Goal: Information Seeking & Learning: Learn about a topic

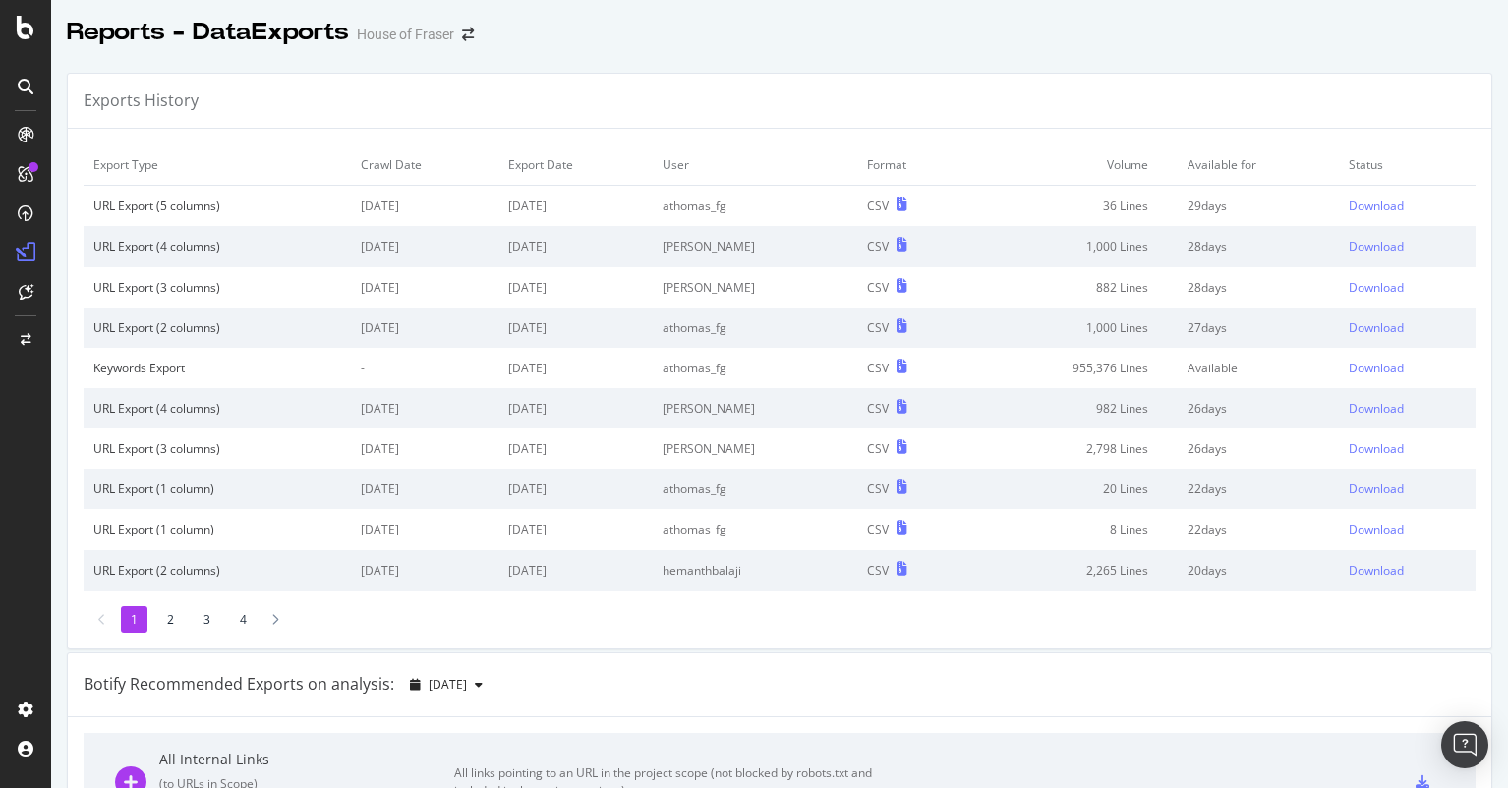
click at [32, 94] on div at bounding box center [25, 86] width 31 height 31
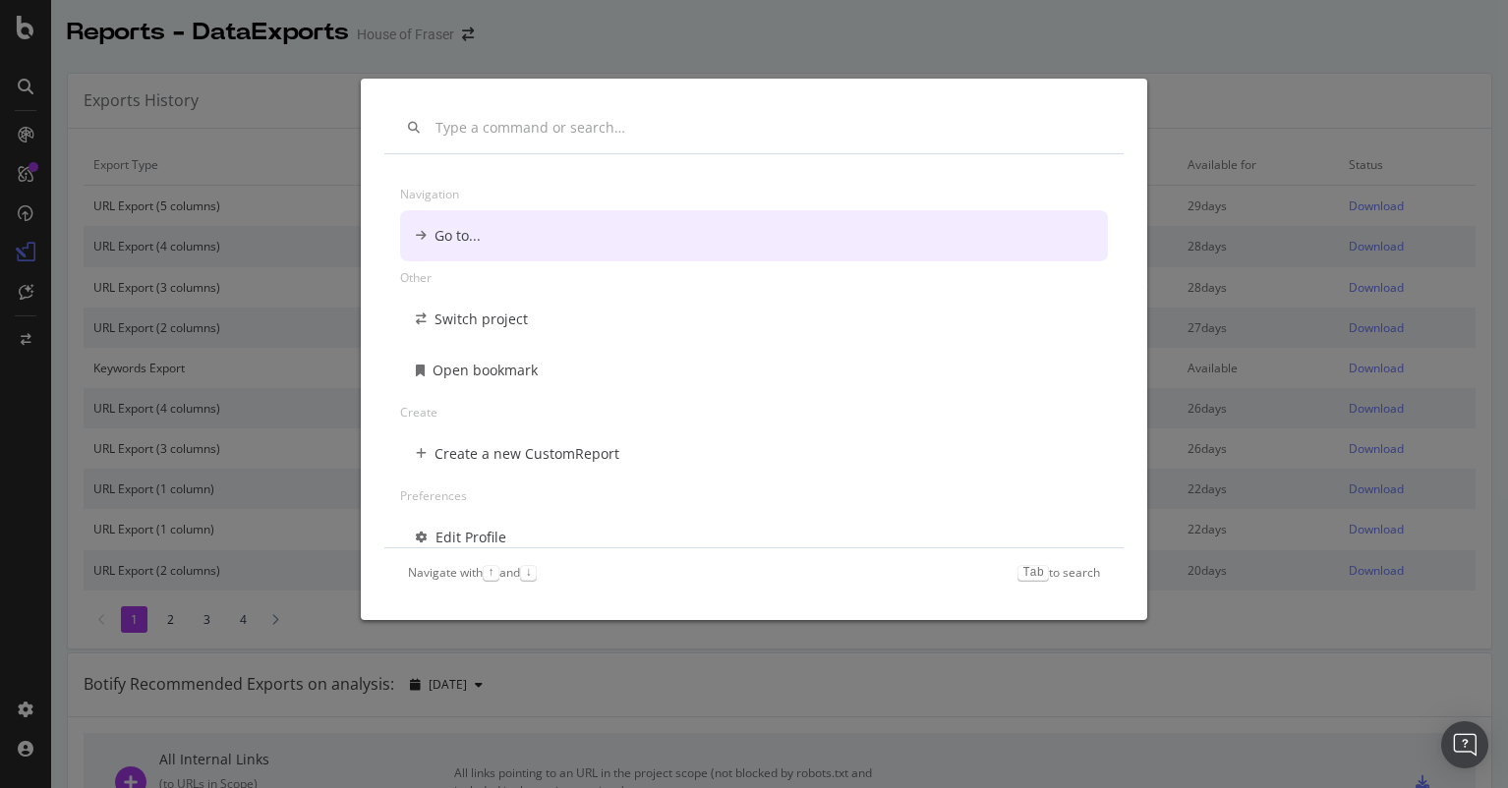
click at [293, 78] on div "Navigation Go to... Other Switch project Open bookmark Create Create a new Cust…" at bounding box center [754, 394] width 1508 height 788
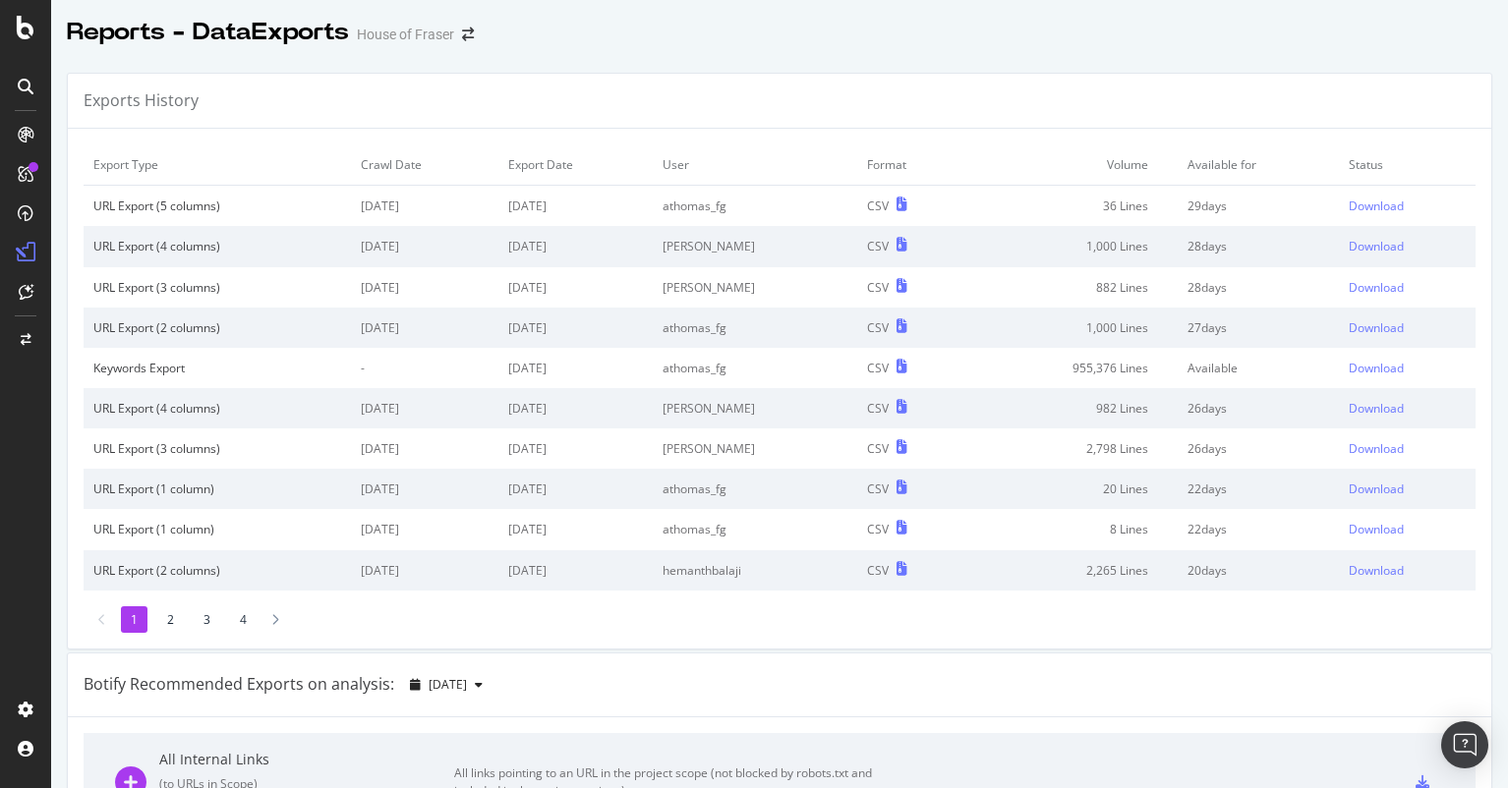
click at [29, 132] on icon at bounding box center [26, 135] width 16 height 16
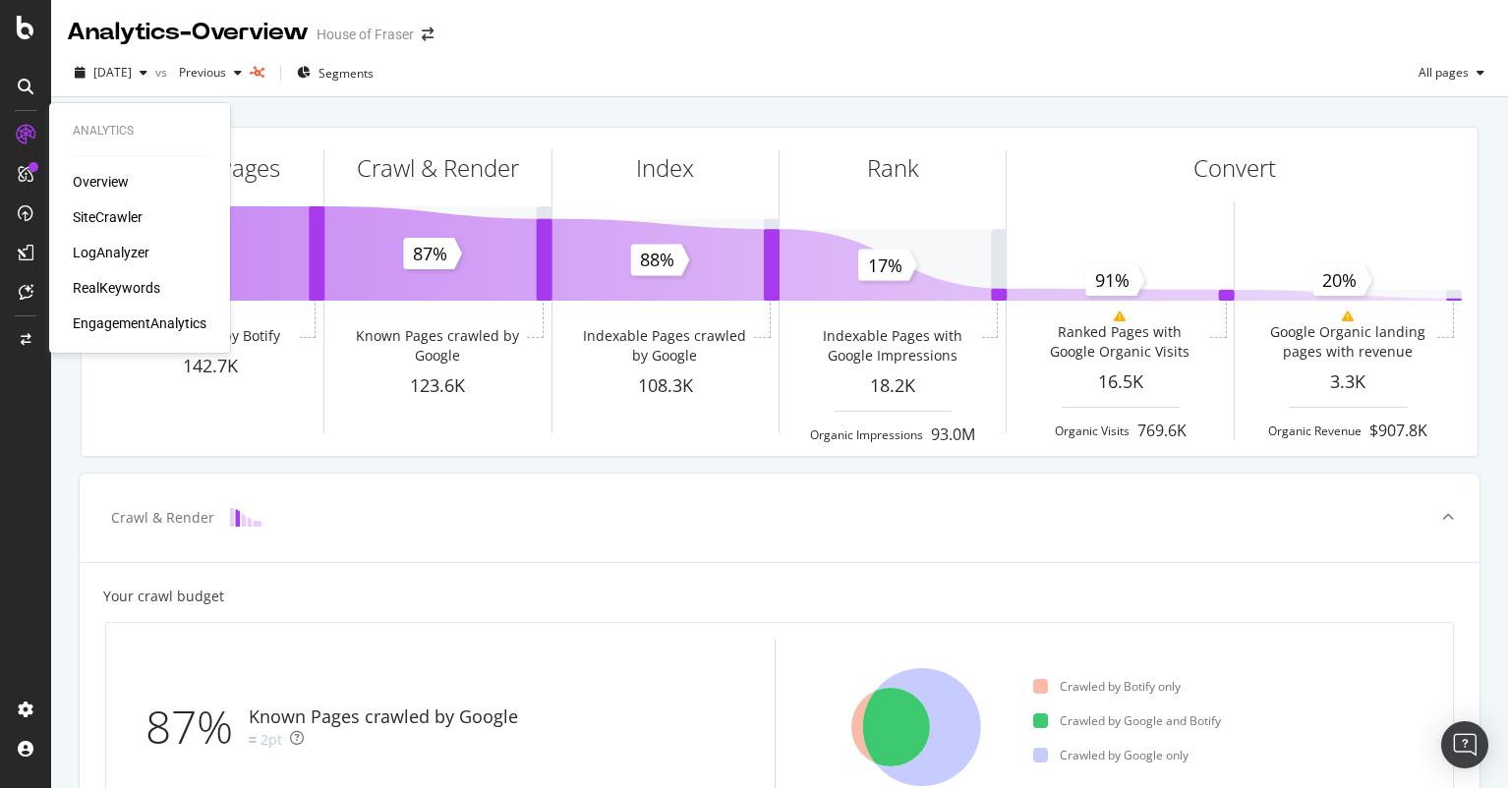
click at [90, 218] on div "SiteCrawler" at bounding box center [108, 217] width 70 height 20
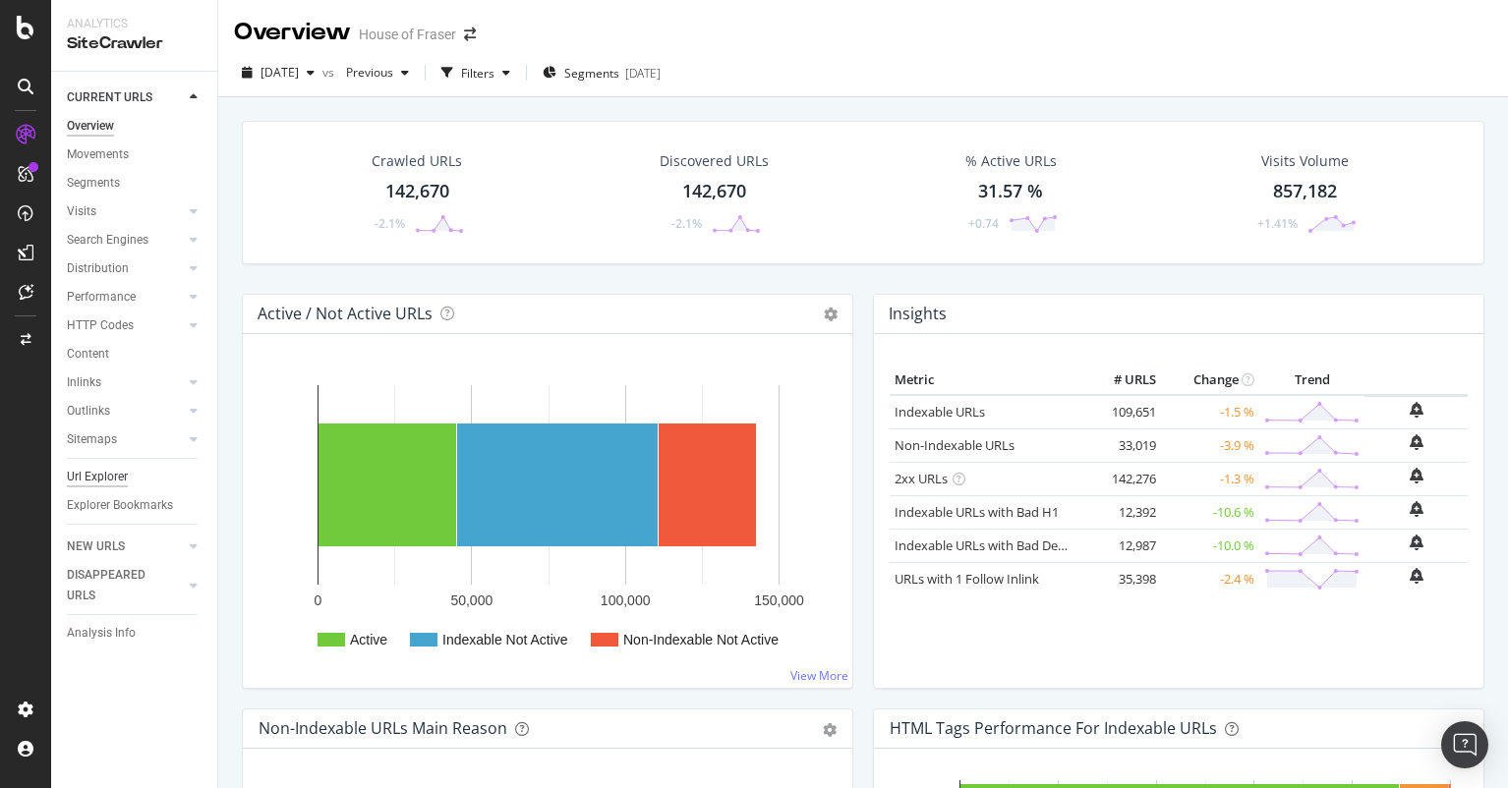
click at [91, 475] on div "Url Explorer" at bounding box center [97, 477] width 61 height 21
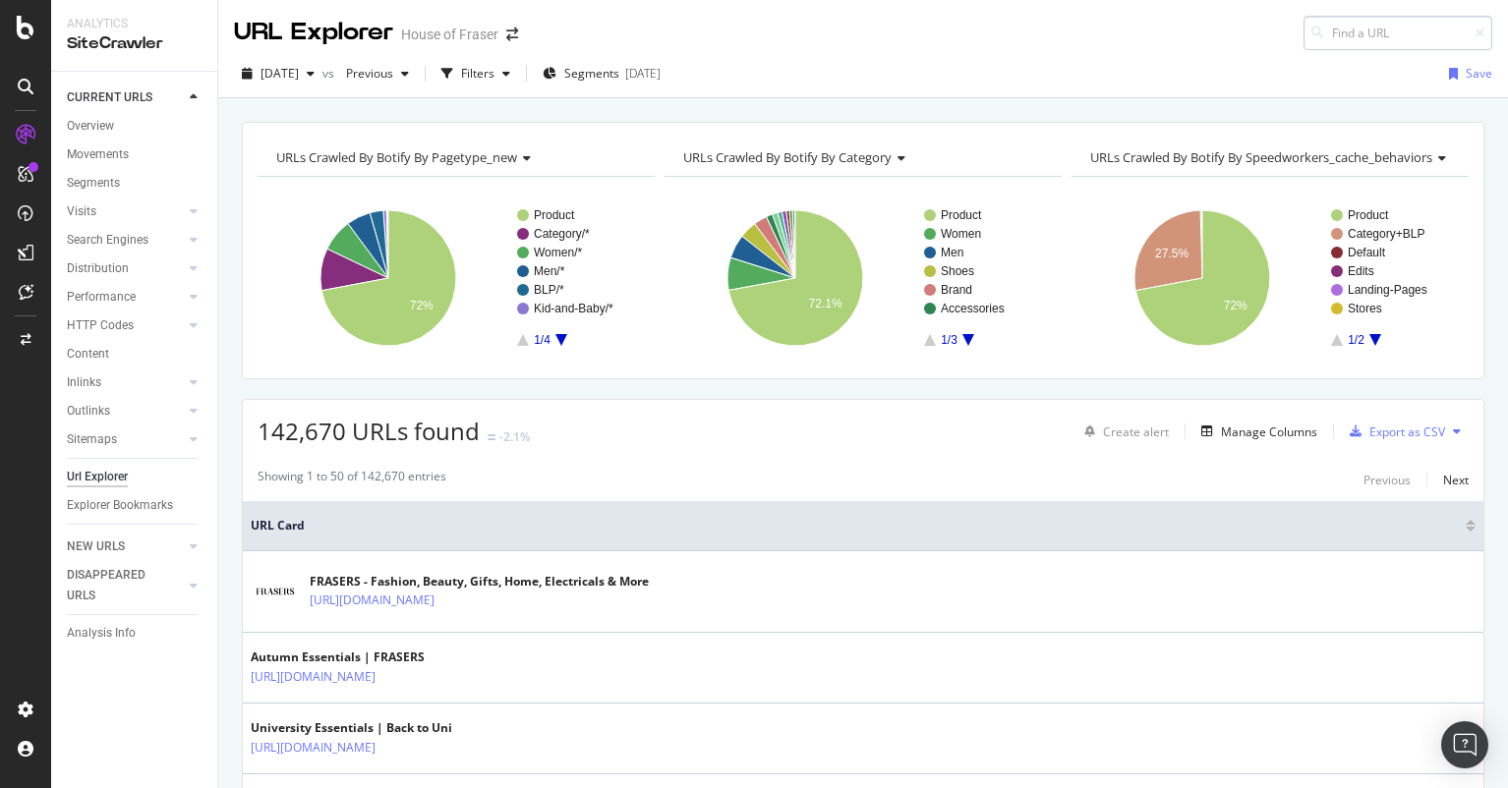
click at [1398, 34] on input at bounding box center [1397, 33] width 189 height 34
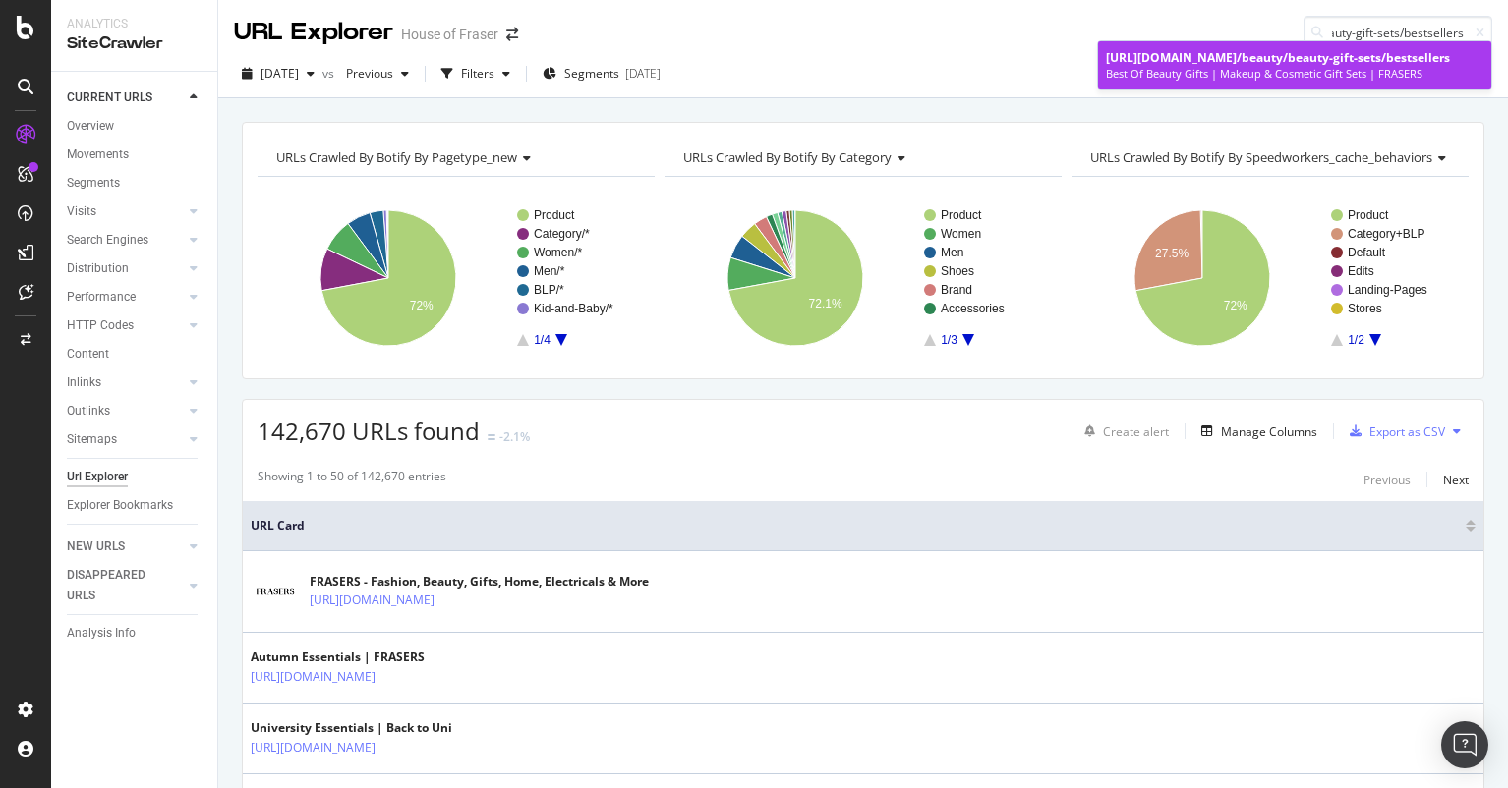
type input "/beauty/beauty-gift-sets/bestsellers"
click at [1217, 61] on div "https://www.houseoffraser.co.uk /beauty/beauty-gift-sets/bestsellers" at bounding box center [1294, 57] width 377 height 17
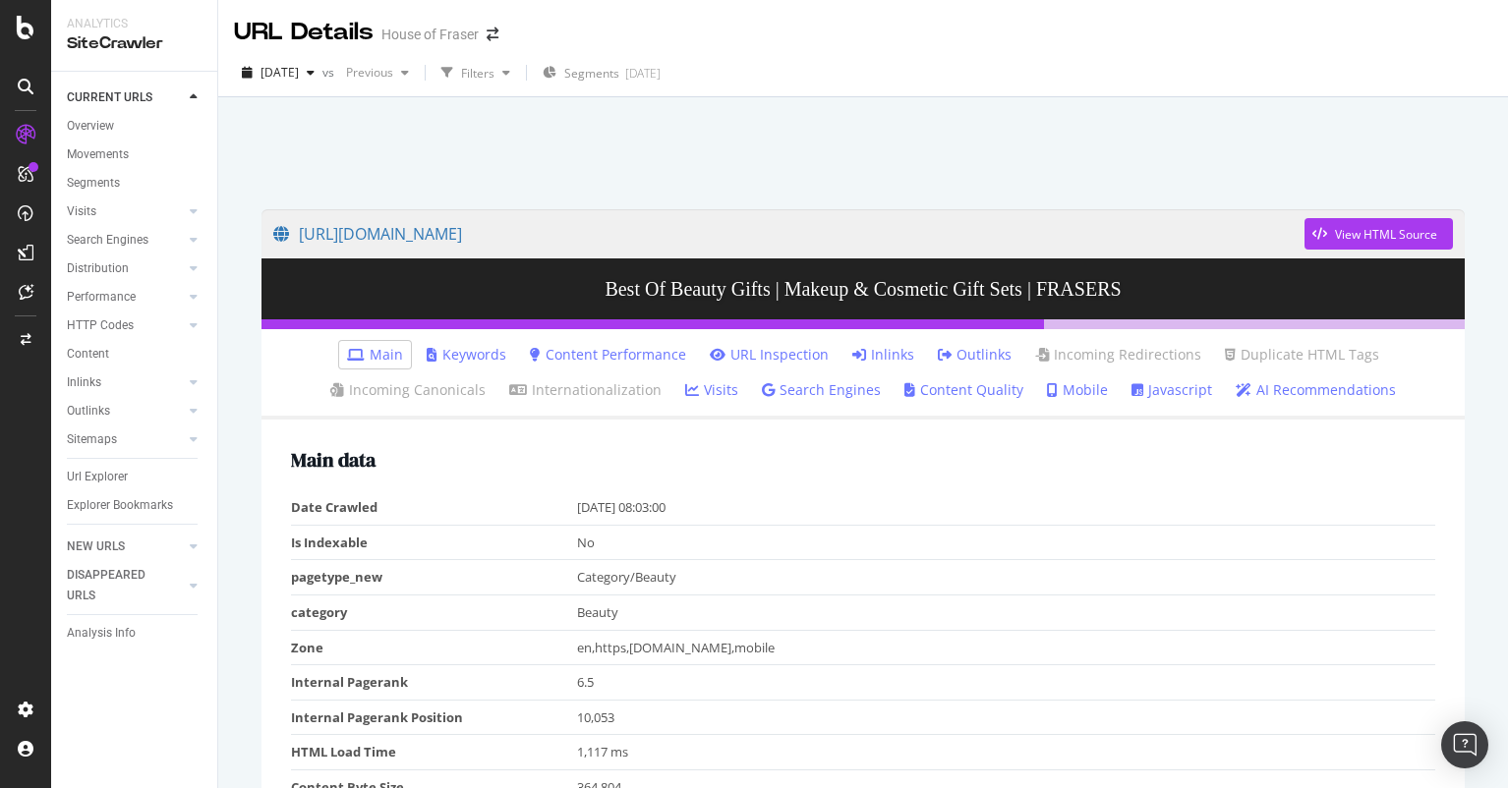
click at [865, 348] on icon at bounding box center [859, 355] width 14 height 14
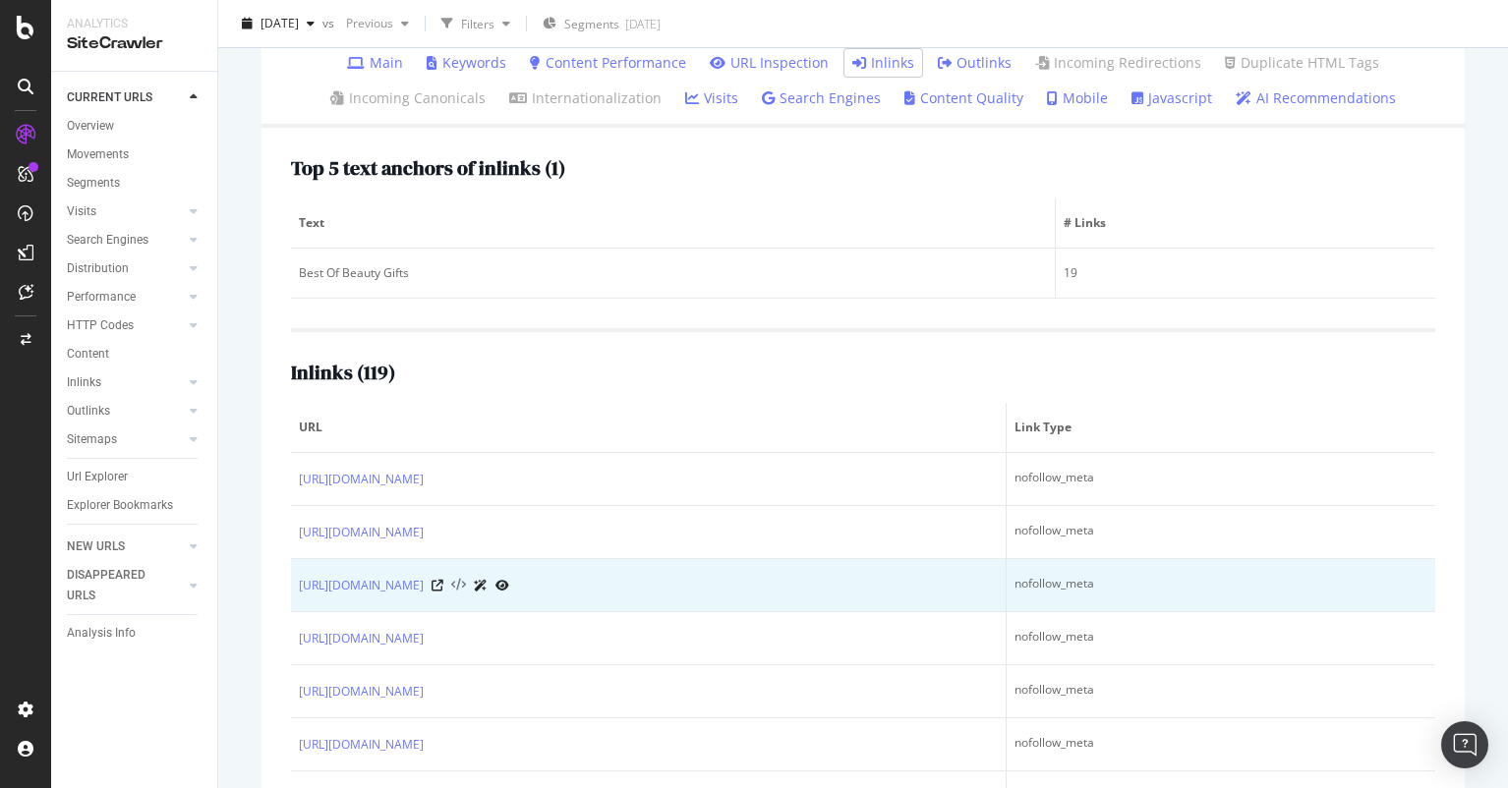
scroll to position [294, 0]
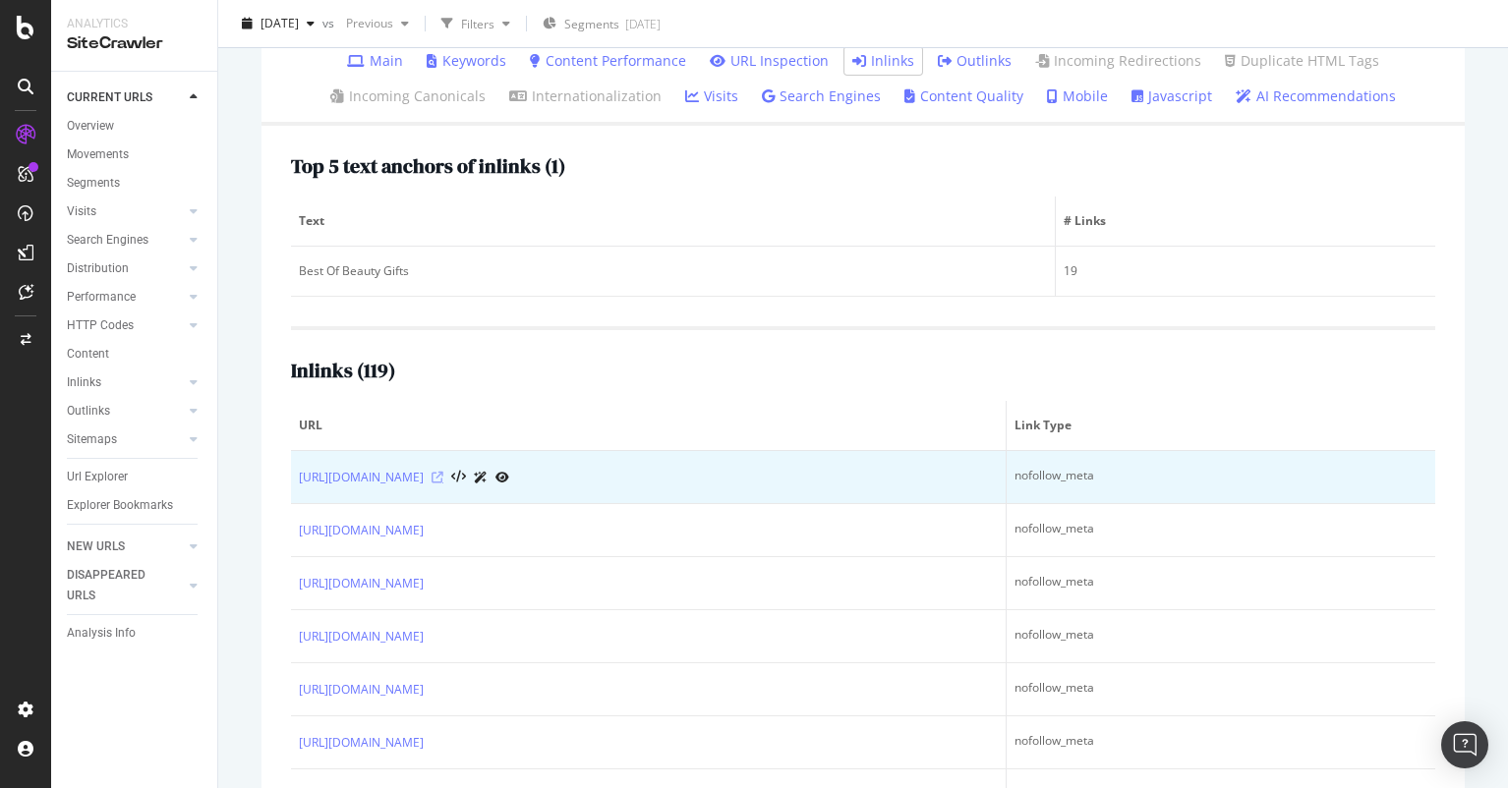
click at [443, 474] on icon at bounding box center [438, 478] width 12 height 12
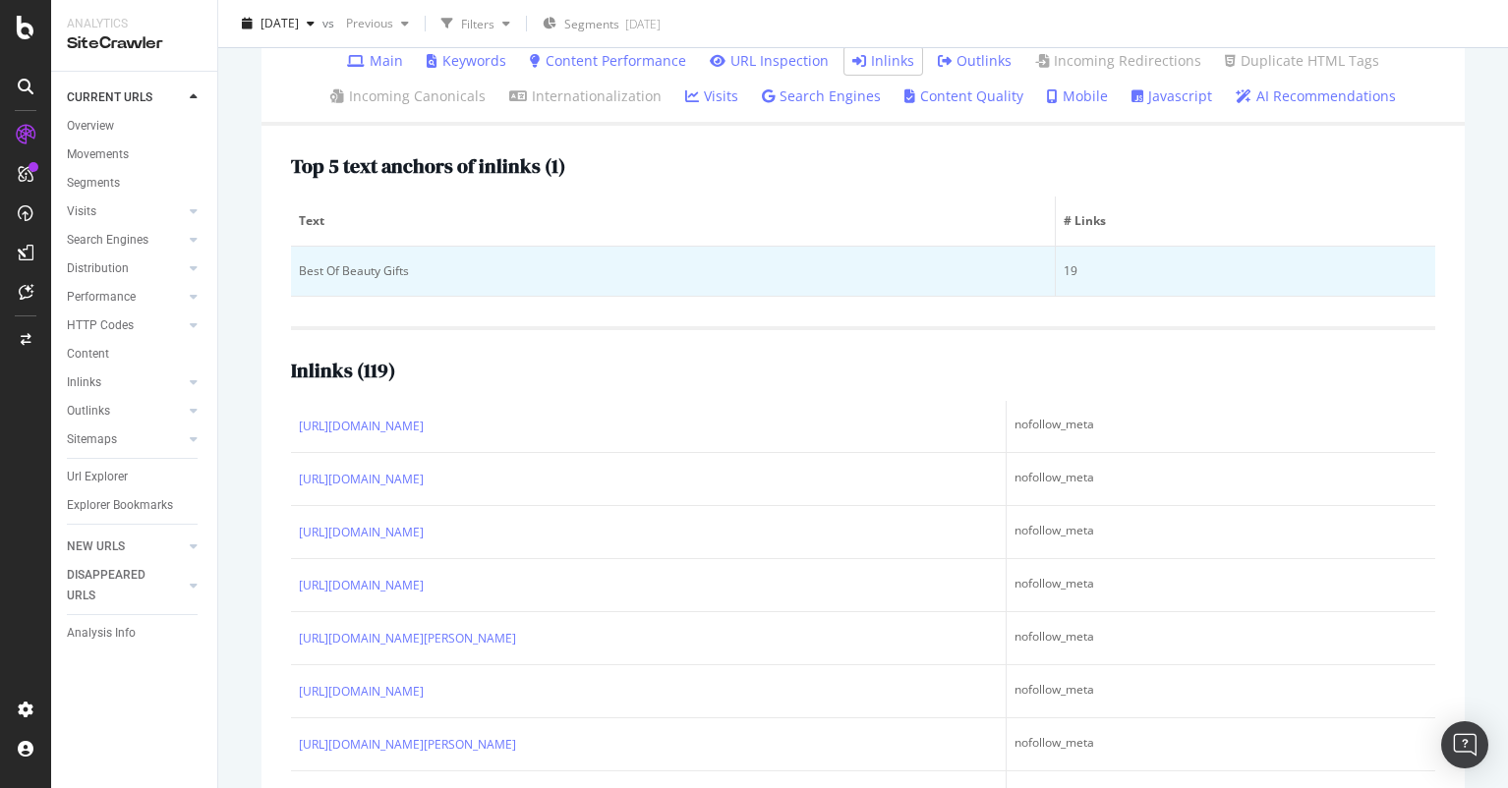
scroll to position [0, 0]
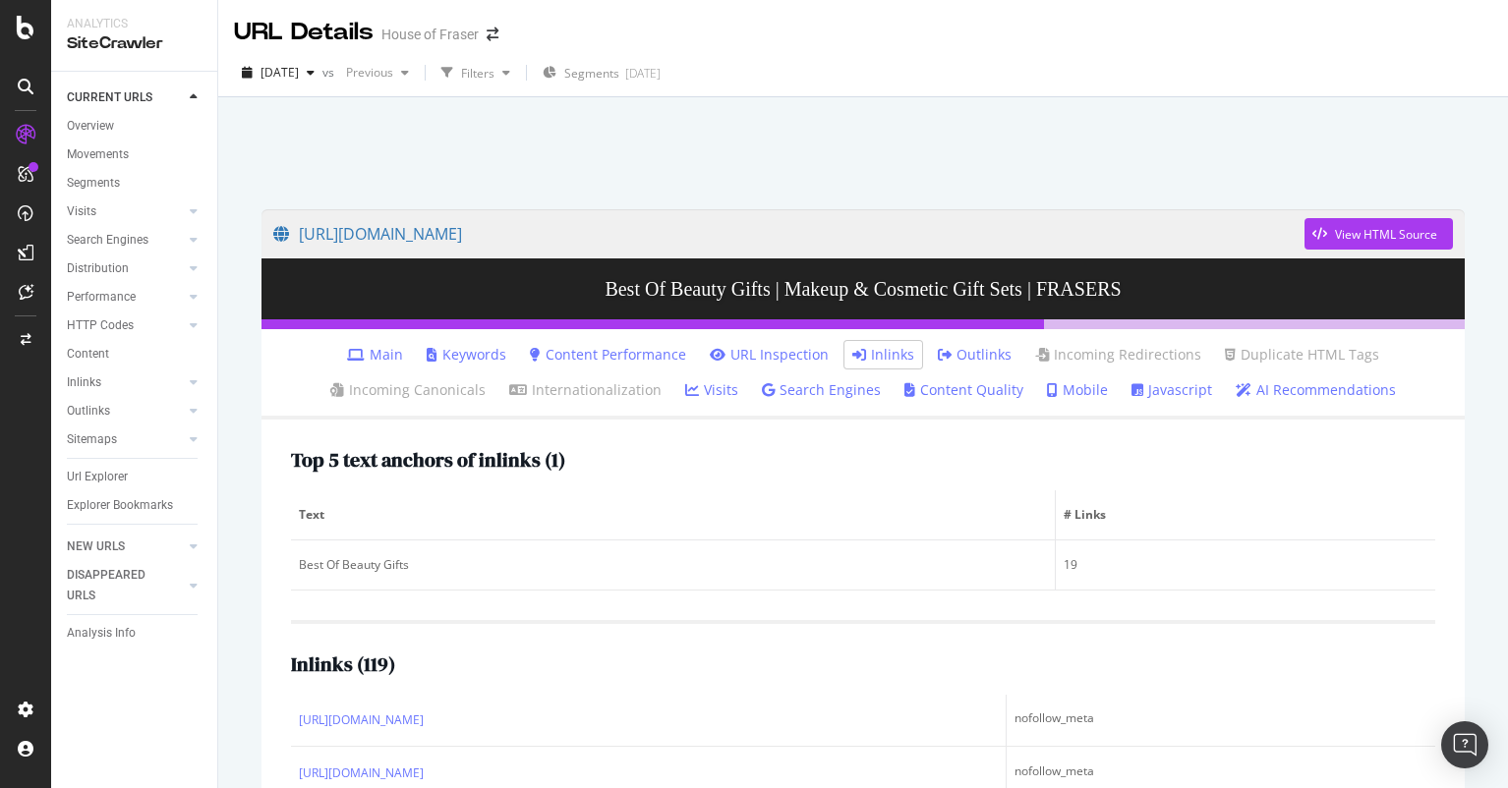
click at [392, 355] on link "Main" at bounding box center [375, 355] width 56 height 20
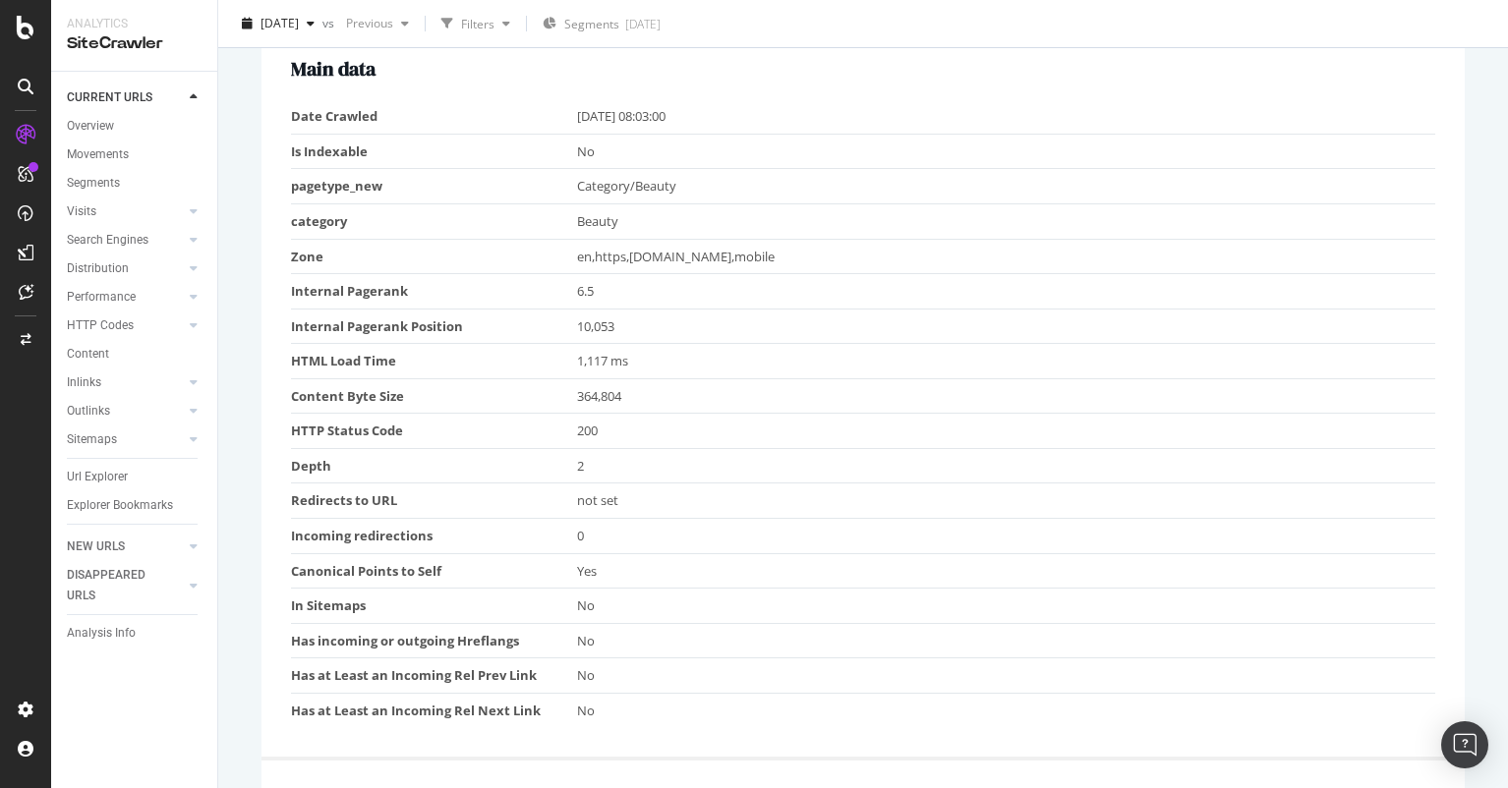
scroll to position [394, 0]
